Goal: Use online tool/utility: Utilize a website feature to perform a specific function

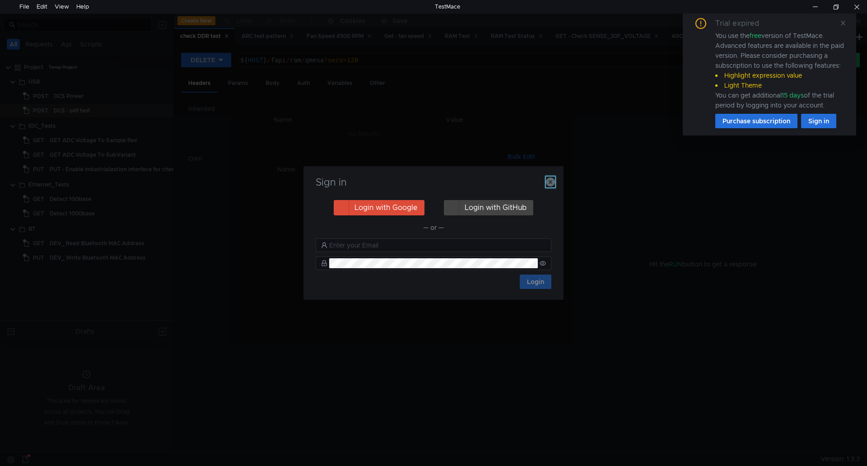
click at [550, 183] on icon "button" at bounding box center [550, 181] width 9 height 9
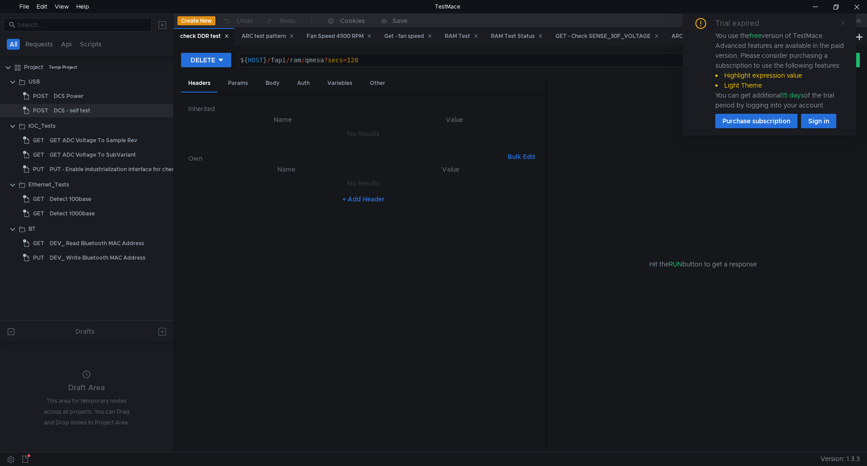
click at [842, 25] on icon at bounding box center [843, 23] width 6 height 6
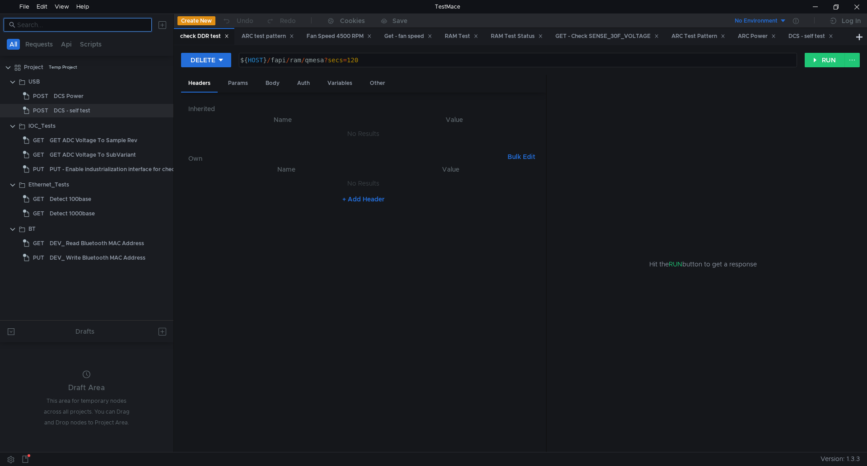
click at [49, 29] on input at bounding box center [81, 25] width 129 height 10
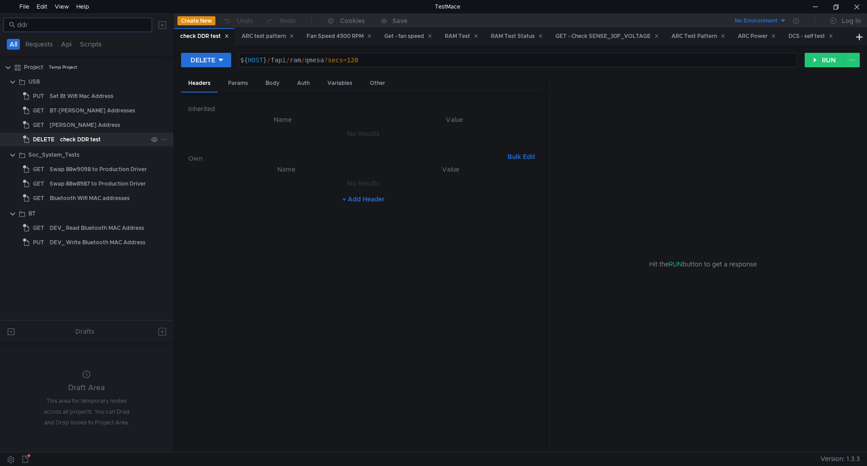
type input "ddr"
click at [81, 133] on div "check DDR test" at bounding box center [80, 140] width 41 height 14
click at [221, 58] on icon at bounding box center [221, 60] width 6 height 6
click at [90, 138] on div at bounding box center [433, 233] width 867 height 466
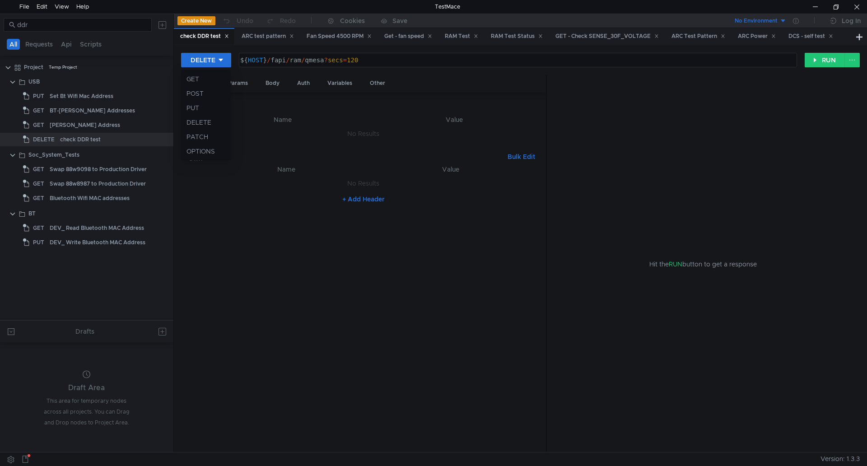
click at [90, 138] on body "File Edit View Help TestMace ddr All Requests Api Scripts Project Temp Project …" at bounding box center [433, 233] width 867 height 466
click at [90, 138] on div "check DDR test" at bounding box center [80, 140] width 41 height 14
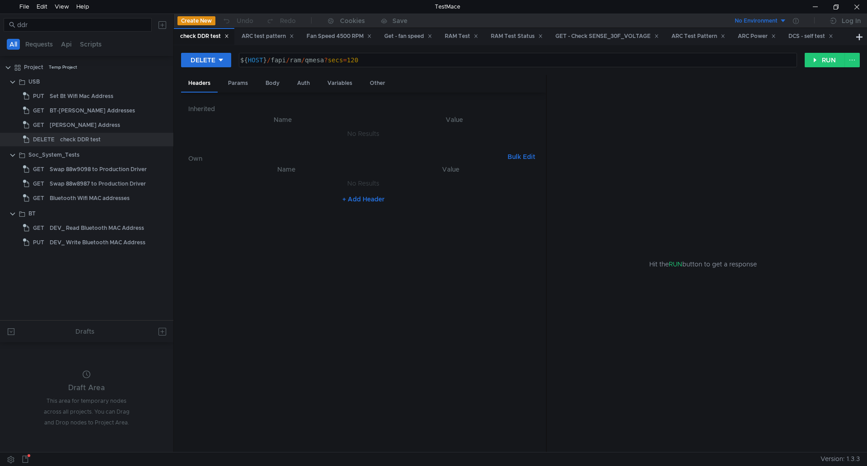
click at [90, 138] on div "check DDR test" at bounding box center [80, 140] width 41 height 14
click at [190, 64] on div "DELETE" at bounding box center [202, 60] width 25 height 10
click at [208, 92] on li "POST" at bounding box center [206, 93] width 50 height 14
click at [829, 55] on button "RUN" at bounding box center [824, 60] width 40 height 14
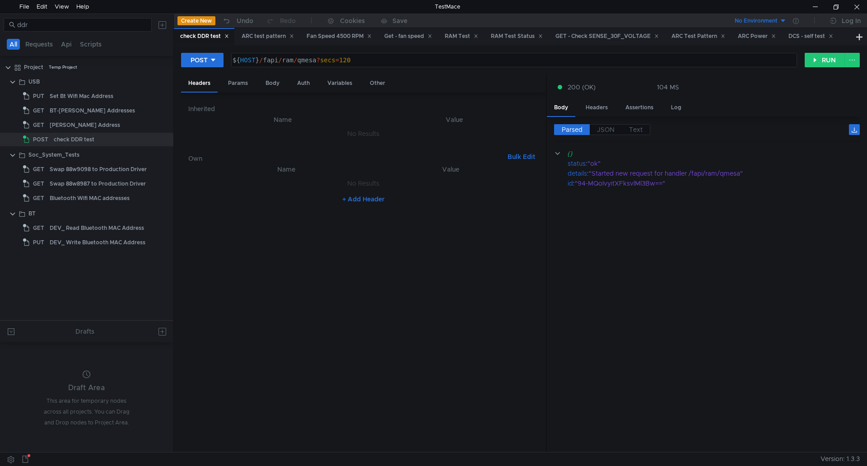
click at [225, 61] on div "POST ${ HOST } / fapi / ram / qmesa ? secs = 120 הההההההההההההההההההההההההההההה…" at bounding box center [492, 59] width 623 height 15
click at [213, 64] on div at bounding box center [213, 60] width 6 height 10
click at [212, 82] on li "GET" at bounding box center [202, 79] width 42 height 14
click at [834, 61] on button "RUN" at bounding box center [824, 60] width 40 height 14
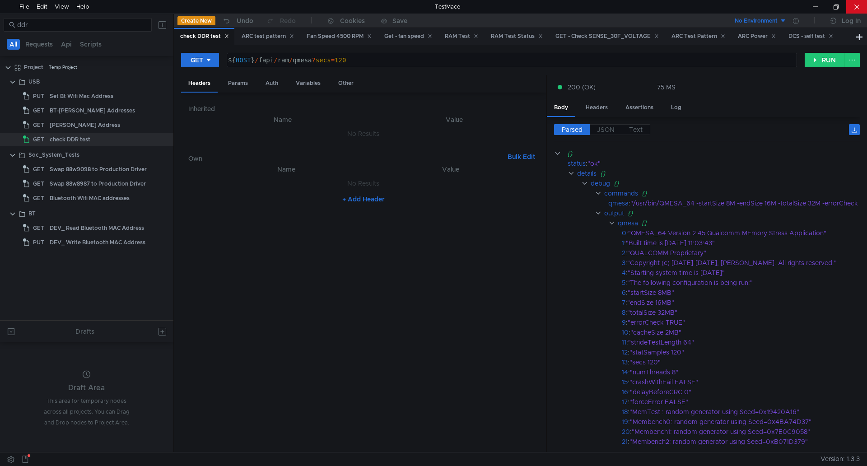
click at [853, 8] on div at bounding box center [856, 7] width 21 height 14
